Goal: Find specific page/section: Find specific page/section

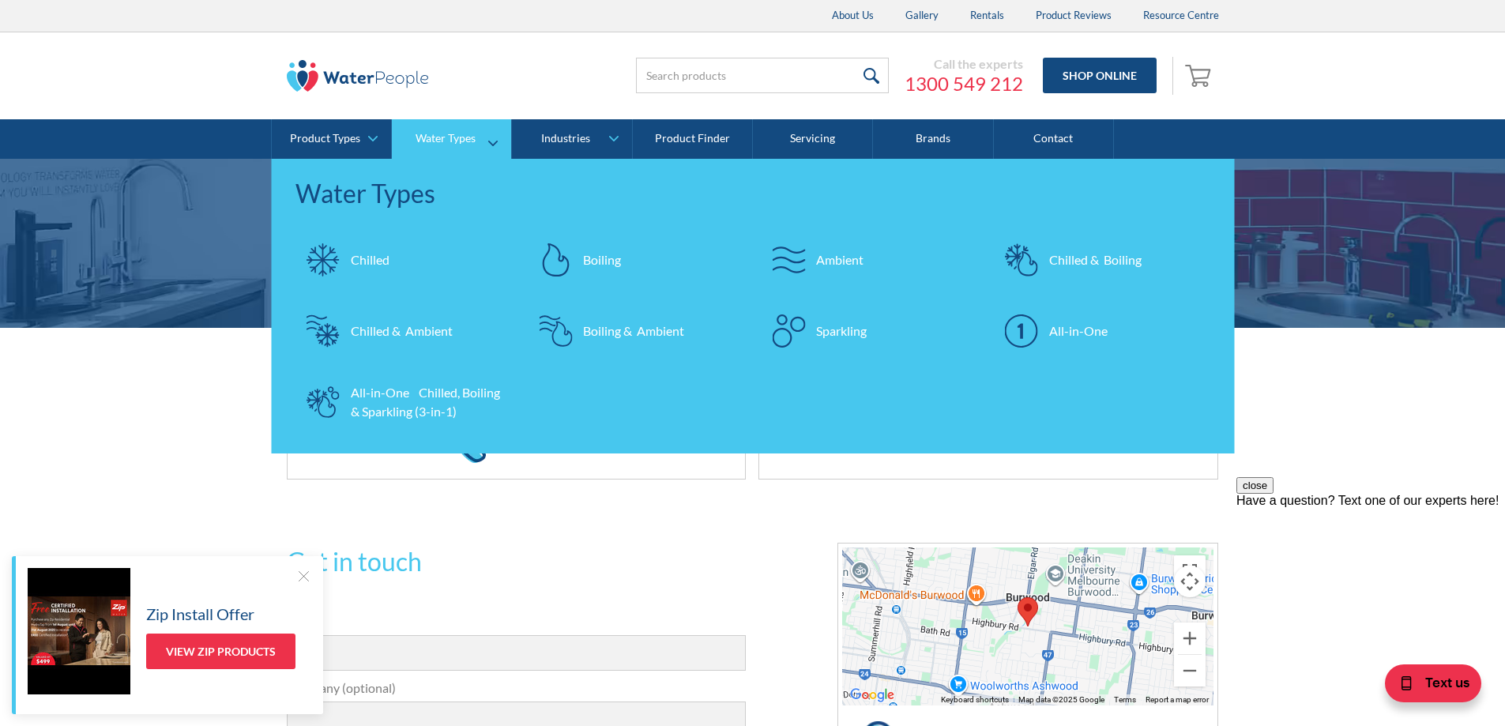
click at [493, 138] on link "Water Types" at bounding box center [451, 139] width 119 height 40
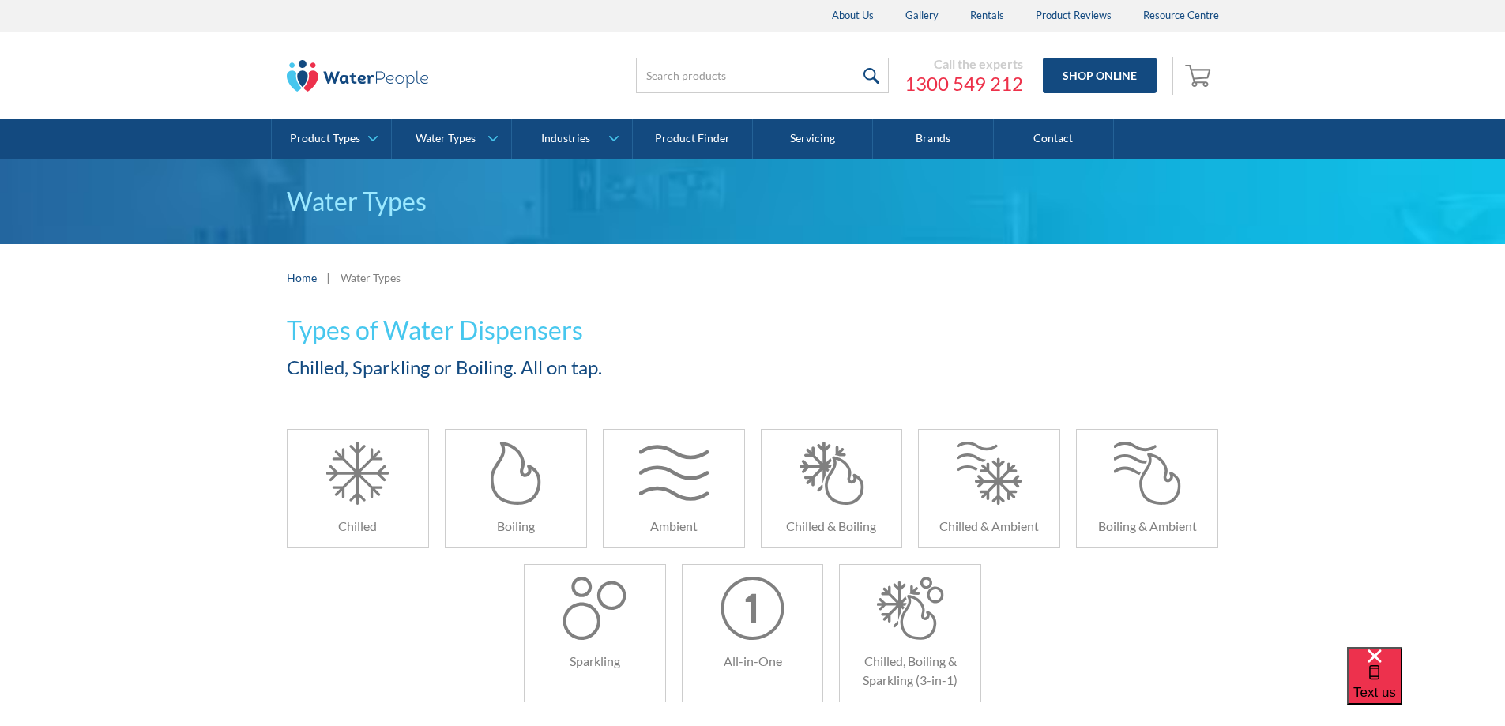
click at [1458, 313] on div "Types of Water Dispensers Chilled, Sparkling or Boiling. All on tap. Chilled Bo…" at bounding box center [752, 518] width 1505 height 415
